Goal: Submit feedback/report problem

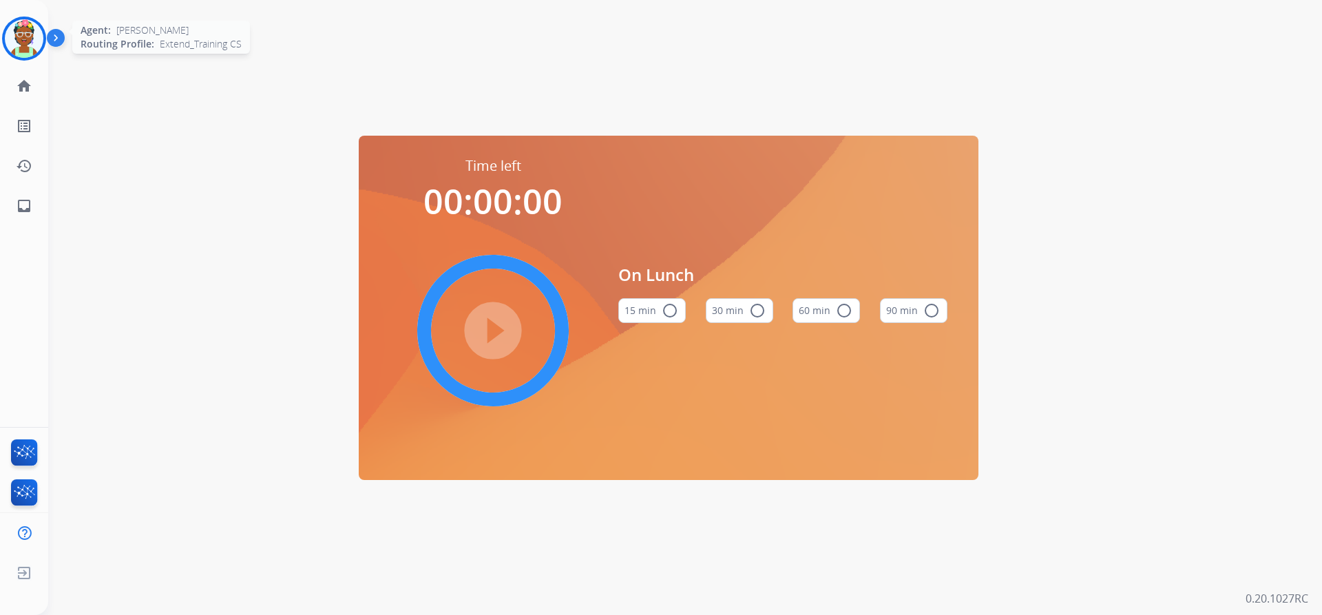
click at [33, 32] on img at bounding box center [24, 38] width 39 height 39
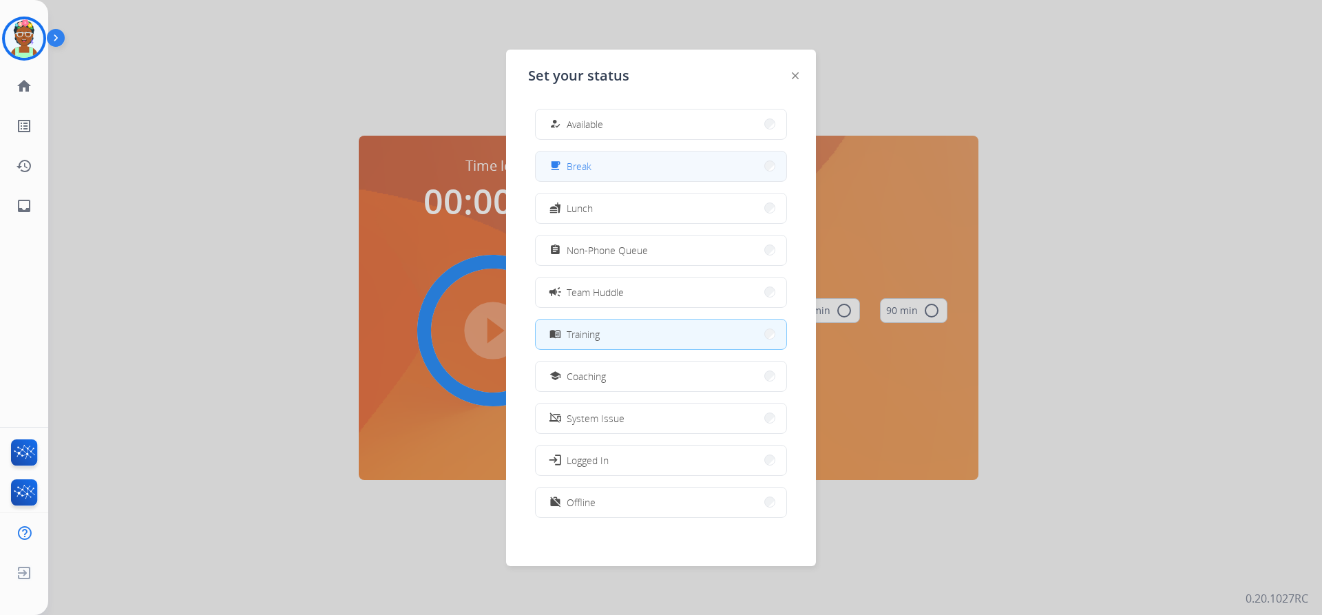
click at [552, 163] on div "free_breakfast" at bounding box center [557, 166] width 20 height 17
